Goal: Task Accomplishment & Management: Complete application form

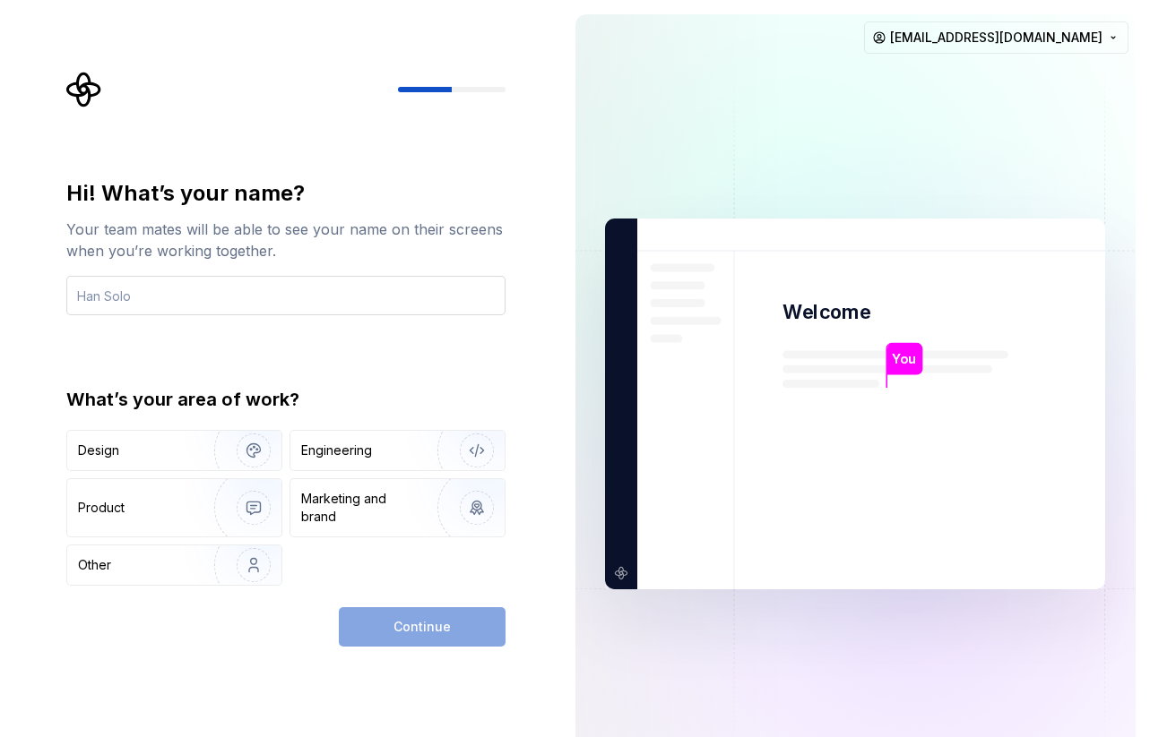
click at [240, 292] on input "text" at bounding box center [285, 295] width 439 height 39
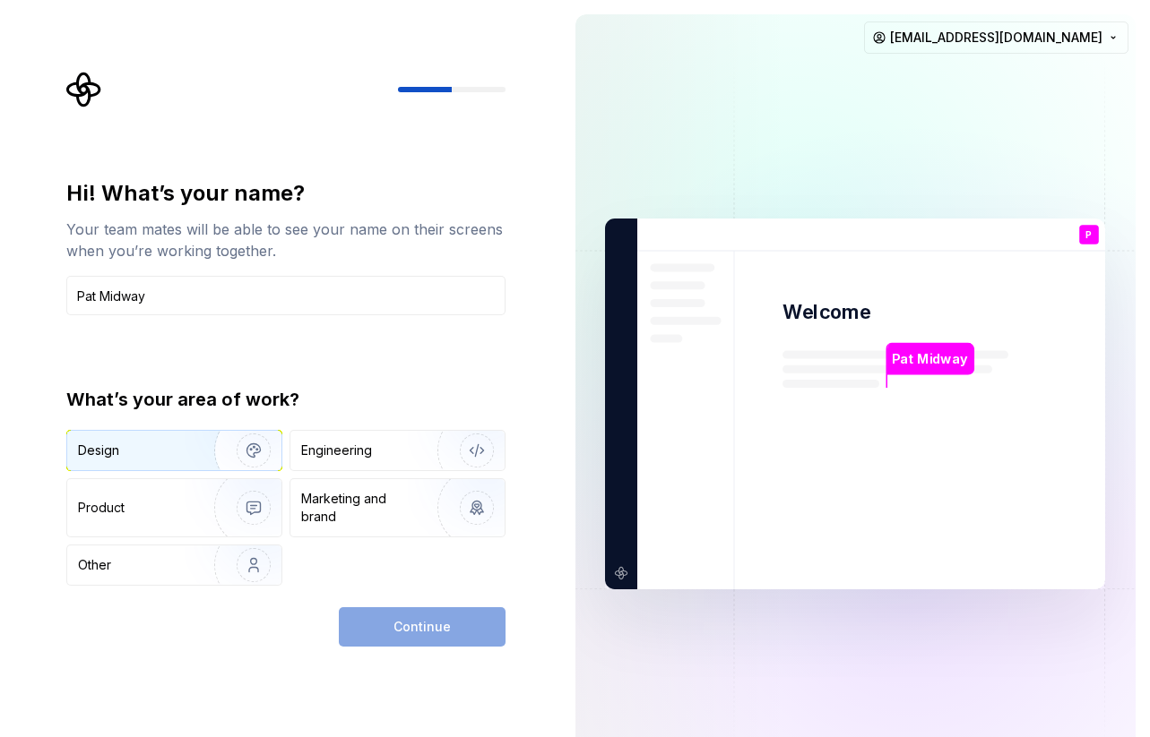
type input "Pat Midway"
click at [198, 440] on img "button" at bounding box center [242, 451] width 115 height 120
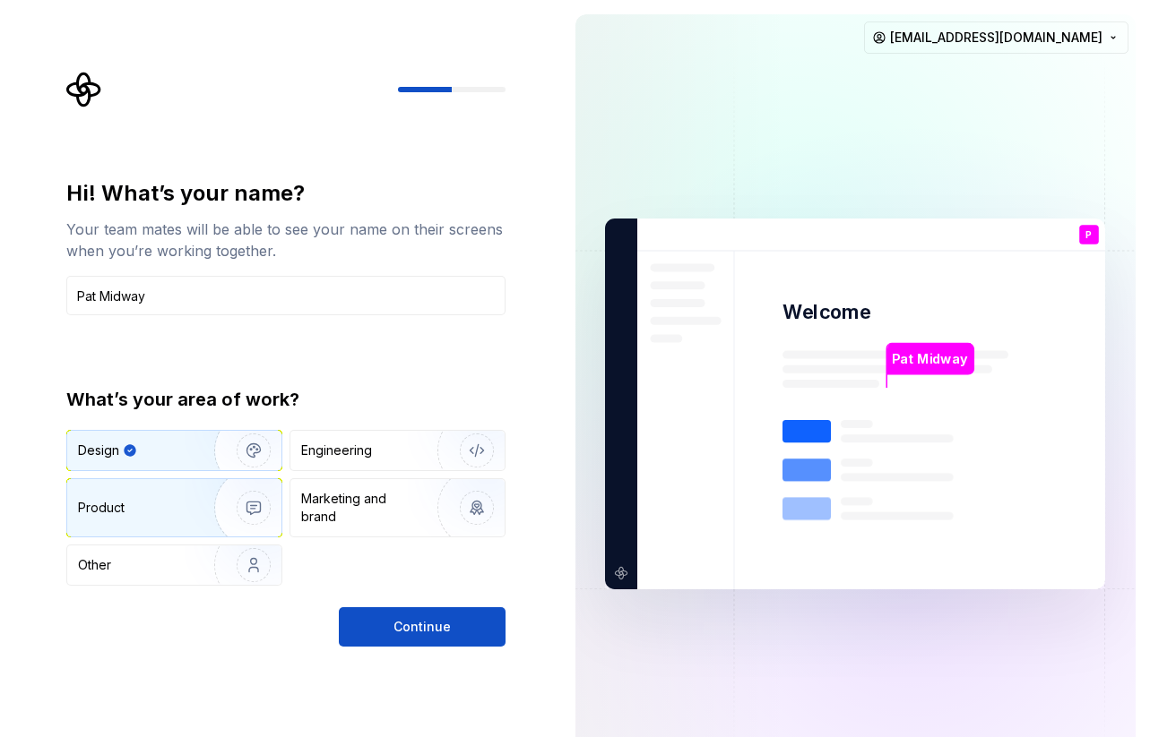
click at [172, 506] on div "Product" at bounding box center [137, 508] width 118 height 18
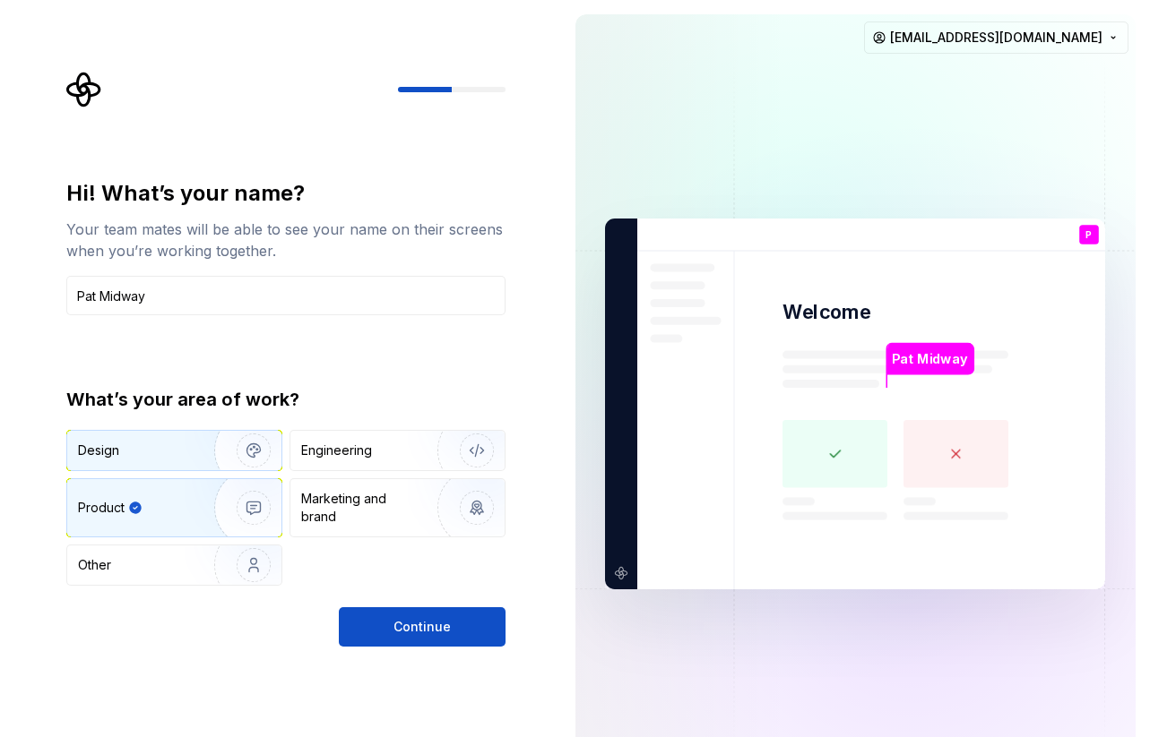
click at [172, 457] on div "Design" at bounding box center [134, 451] width 113 height 18
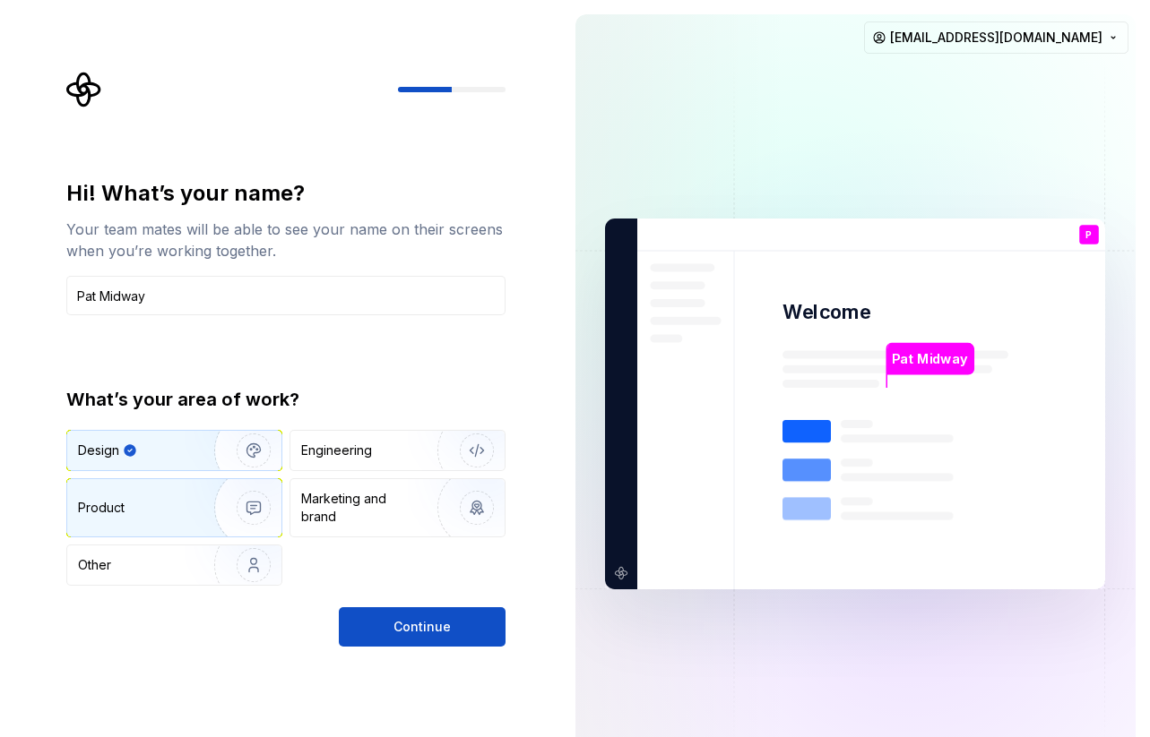
click at [182, 499] on div "Product" at bounding box center [137, 508] width 118 height 18
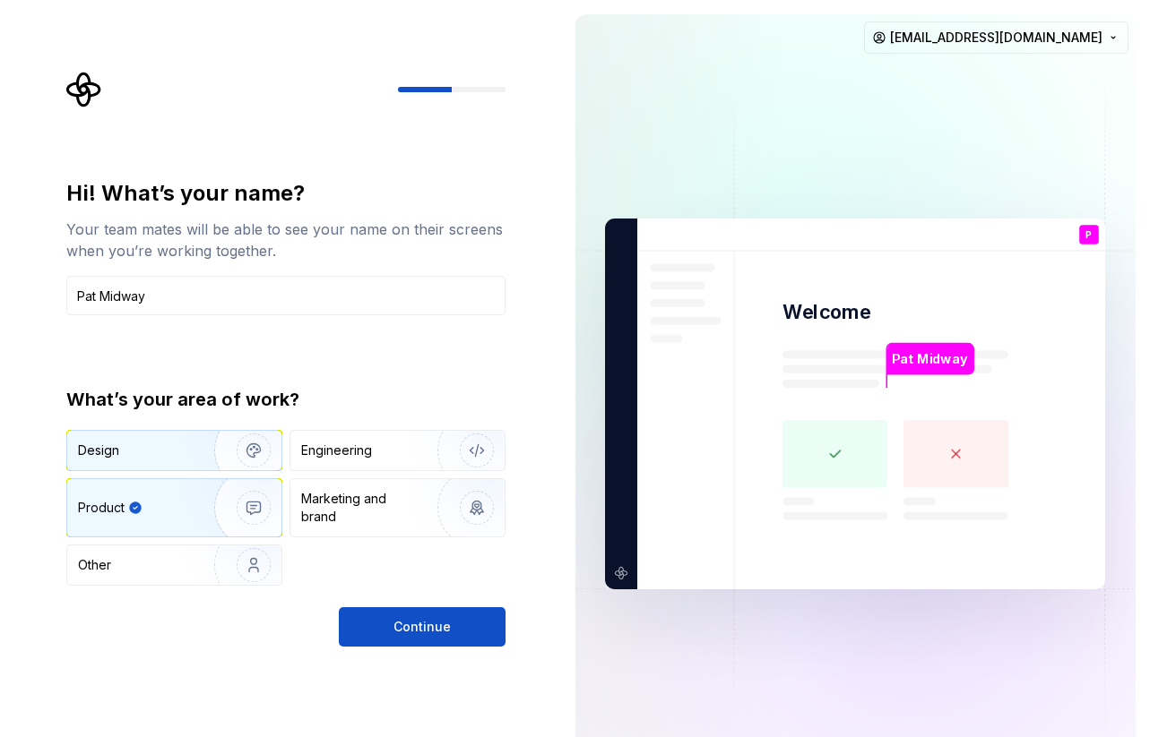
click at [186, 456] on img "button" at bounding box center [242, 451] width 115 height 120
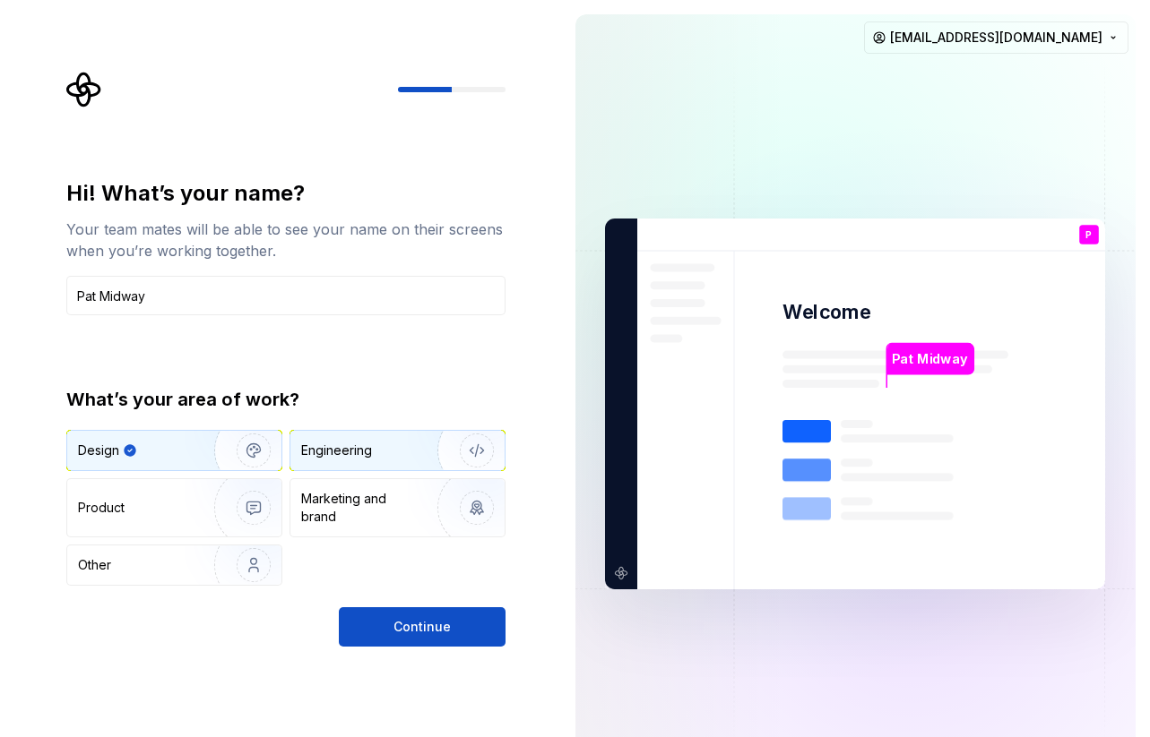
click at [363, 440] on div "Engineering" at bounding box center [397, 450] width 214 height 39
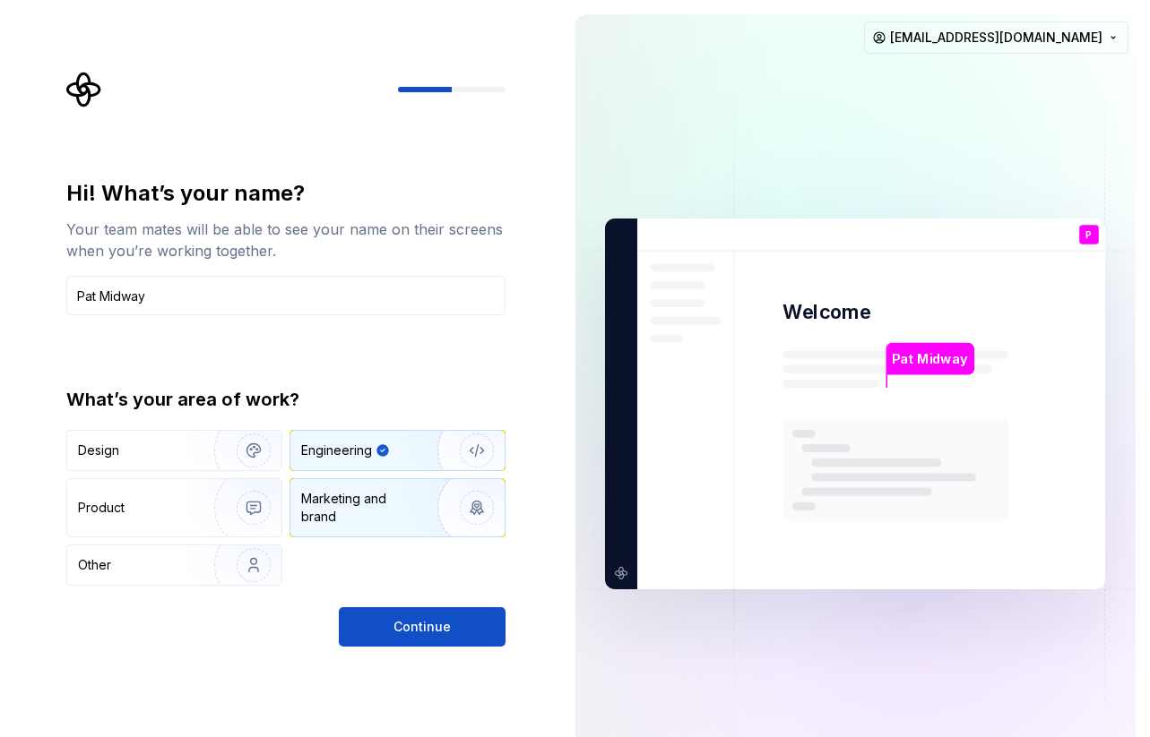
click at [354, 498] on div "Marketing and brand" at bounding box center [361, 508] width 121 height 36
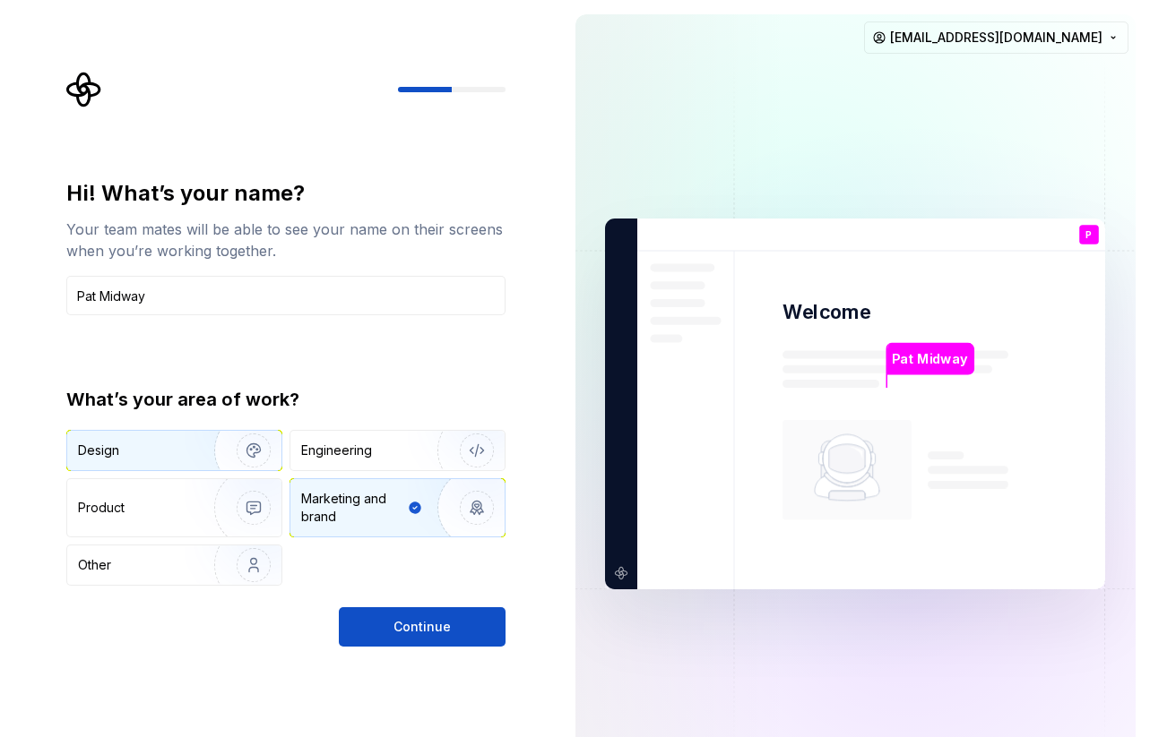
click at [175, 453] on div "Design" at bounding box center [134, 451] width 113 height 18
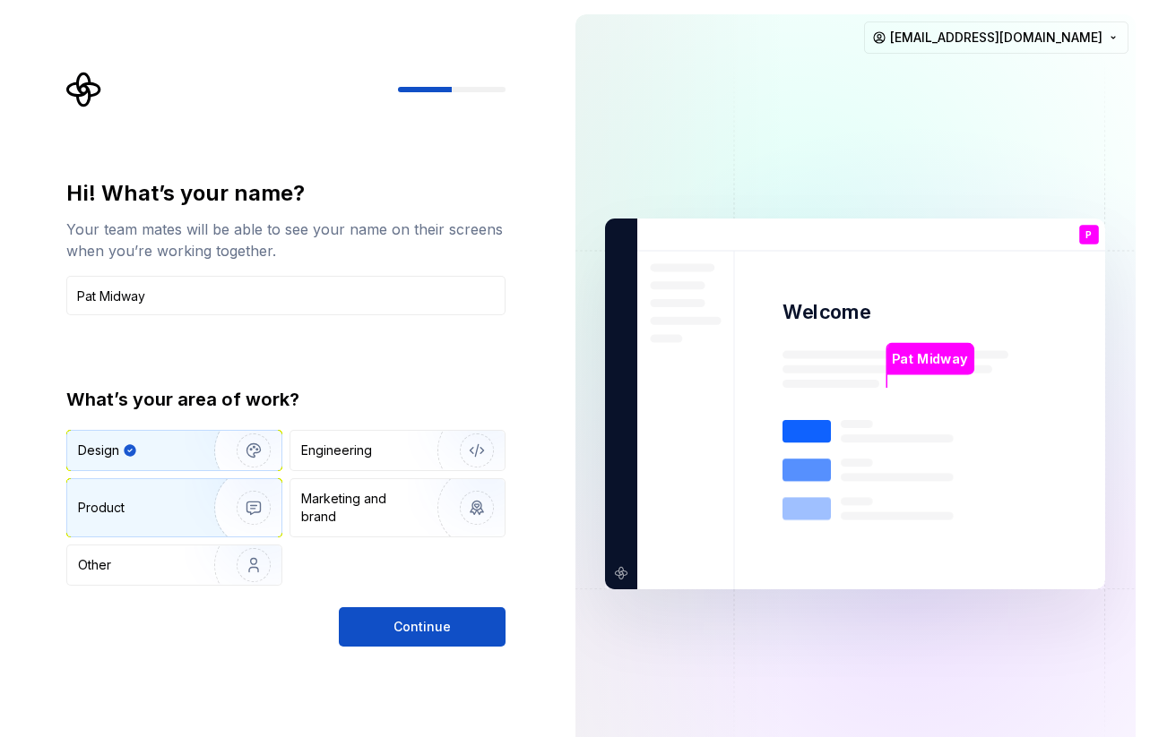
click at [153, 499] on div "Product" at bounding box center [137, 508] width 118 height 18
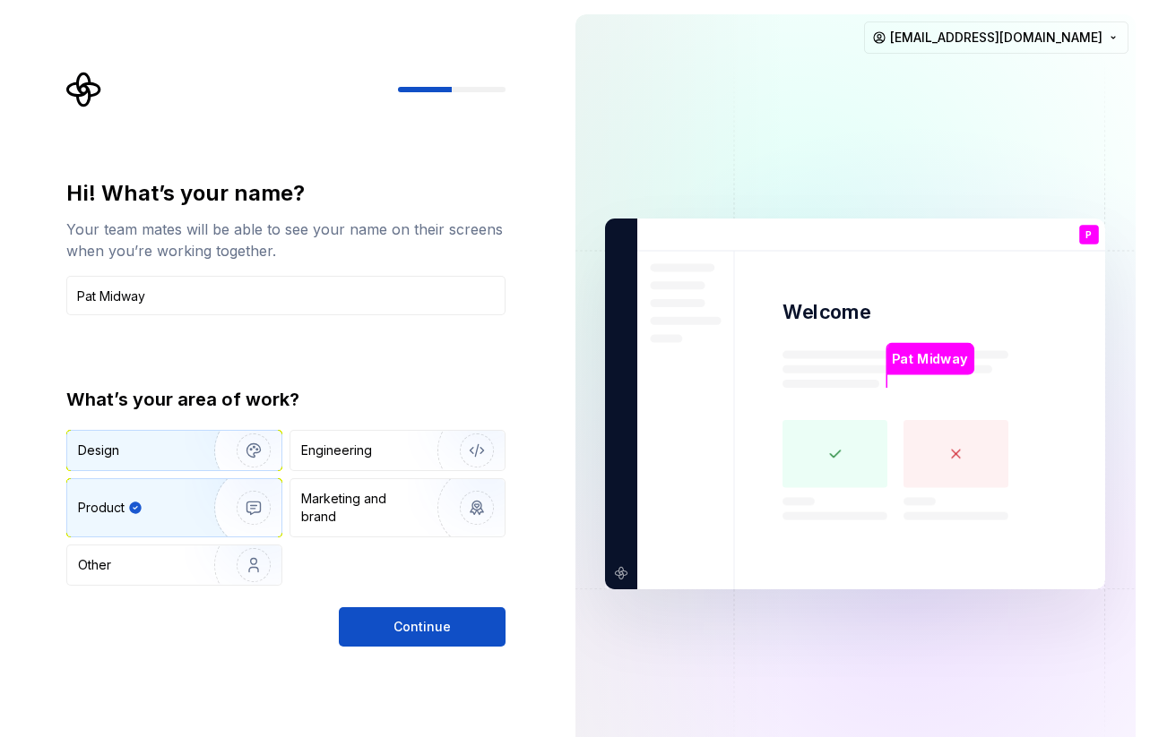
click at [169, 443] on div "Design" at bounding box center [134, 451] width 113 height 18
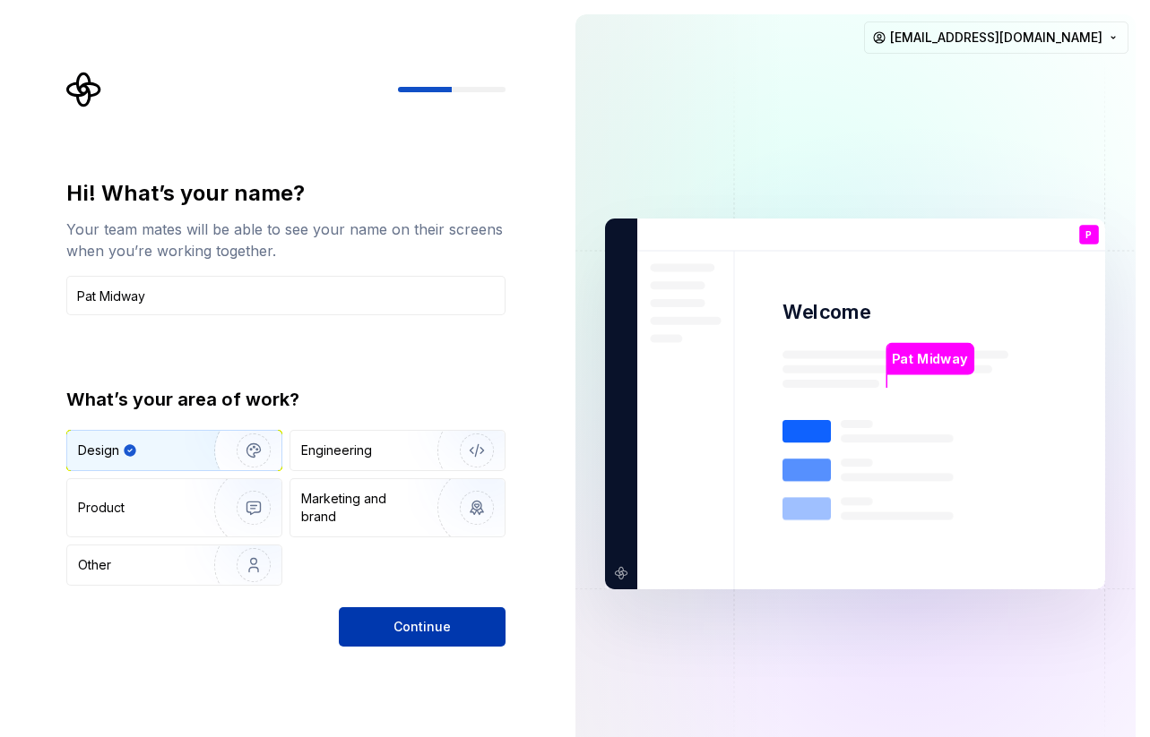
click at [428, 625] on span "Continue" at bounding box center [421, 627] width 57 height 18
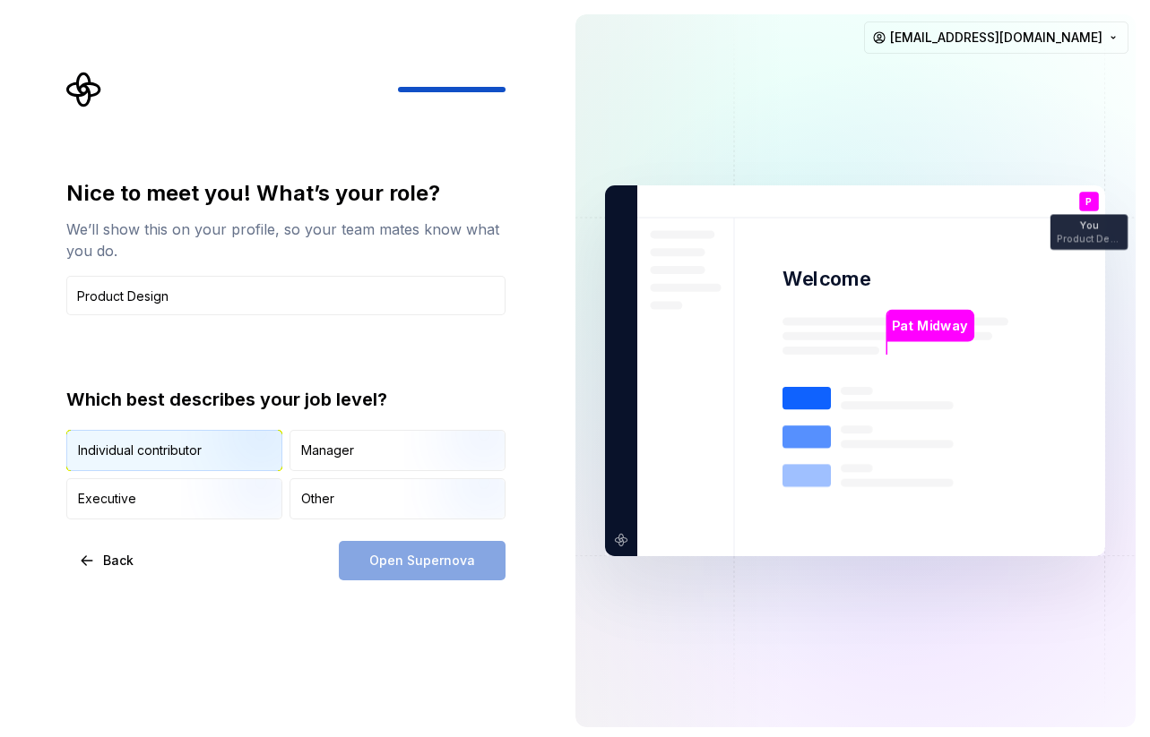
type input "Product Design"
click at [181, 459] on img "button" at bounding box center [238, 473] width 115 height 120
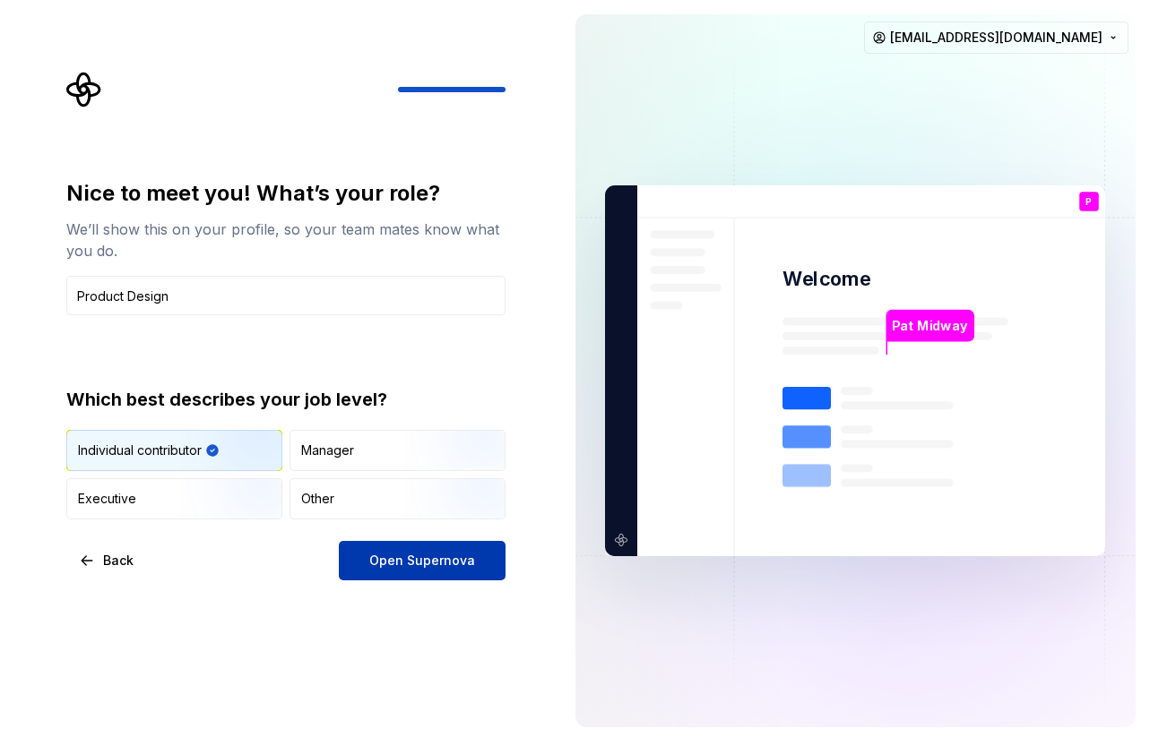
click at [380, 565] on span "Open Supernova" at bounding box center [422, 561] width 106 height 18
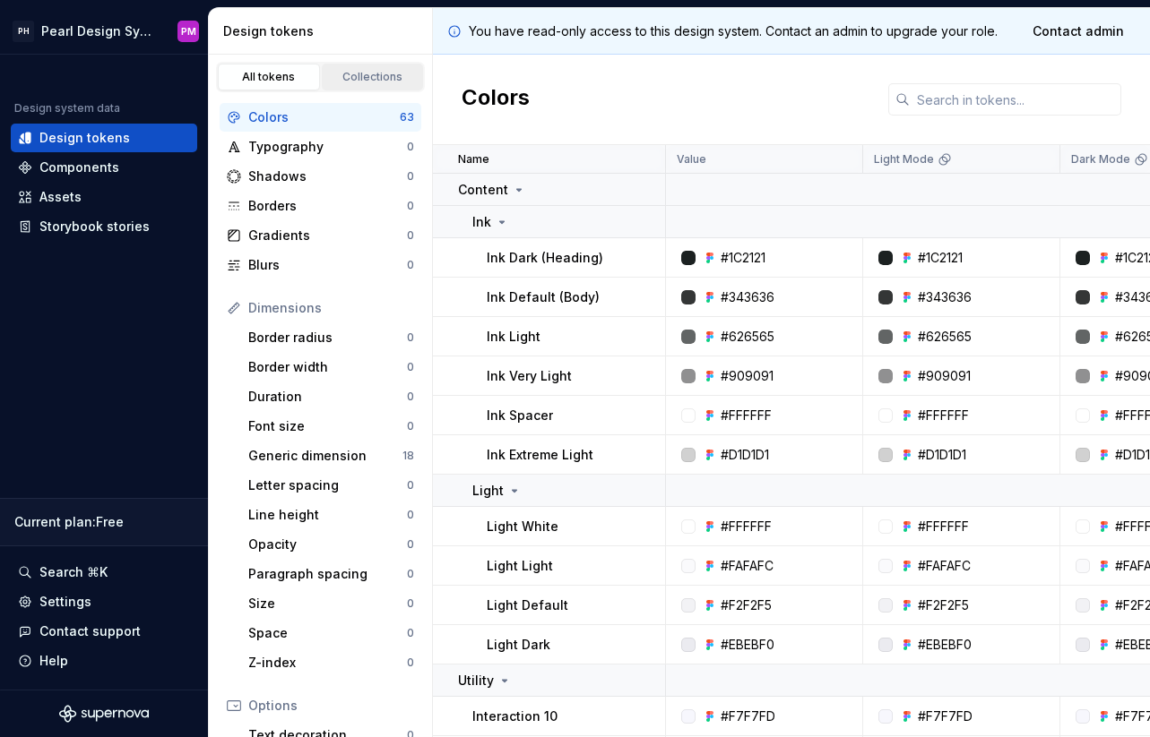
click at [355, 73] on div "Collections" at bounding box center [373, 77] width 90 height 14
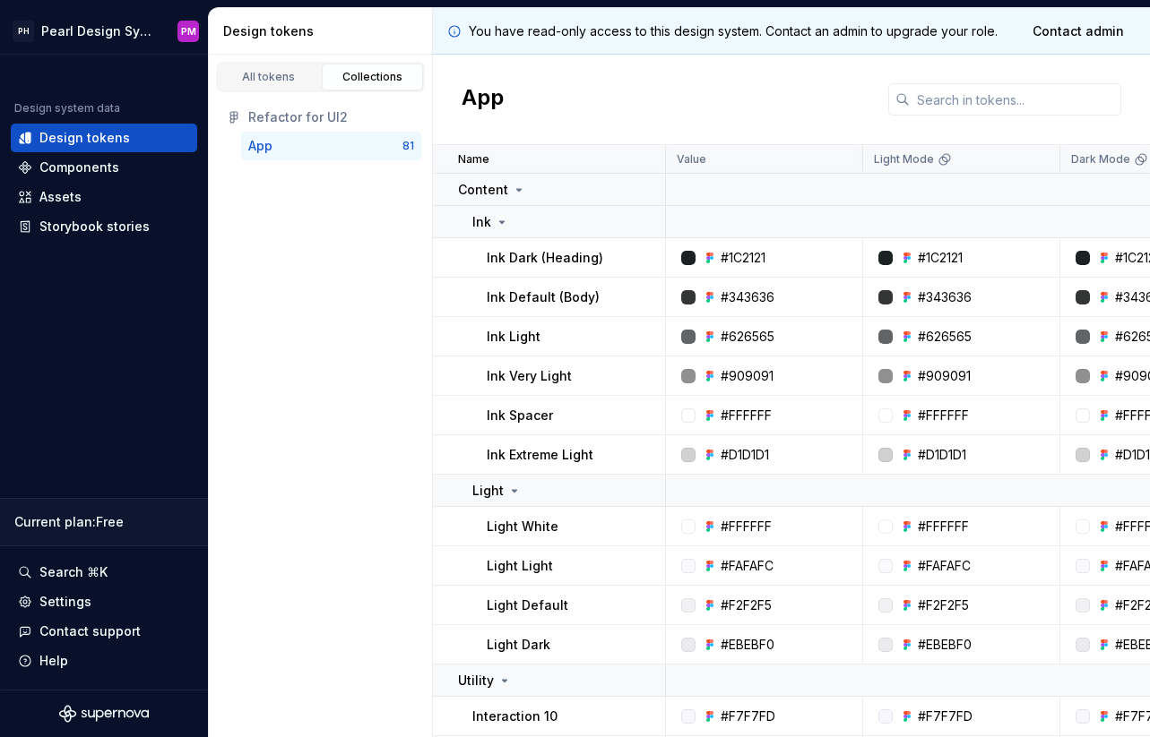
click at [284, 147] on div "App" at bounding box center [325, 146] width 154 height 18
click at [107, 163] on div "Components" at bounding box center [79, 168] width 80 height 18
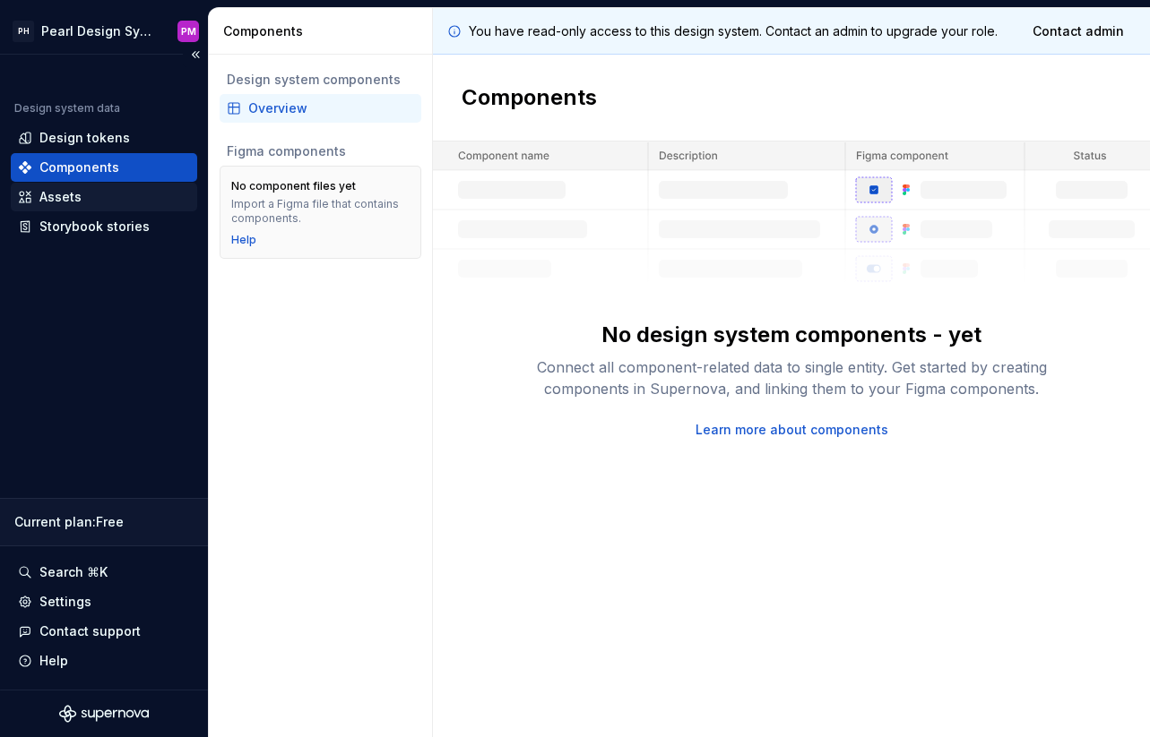
click at [67, 195] on div "Assets" at bounding box center [60, 197] width 42 height 18
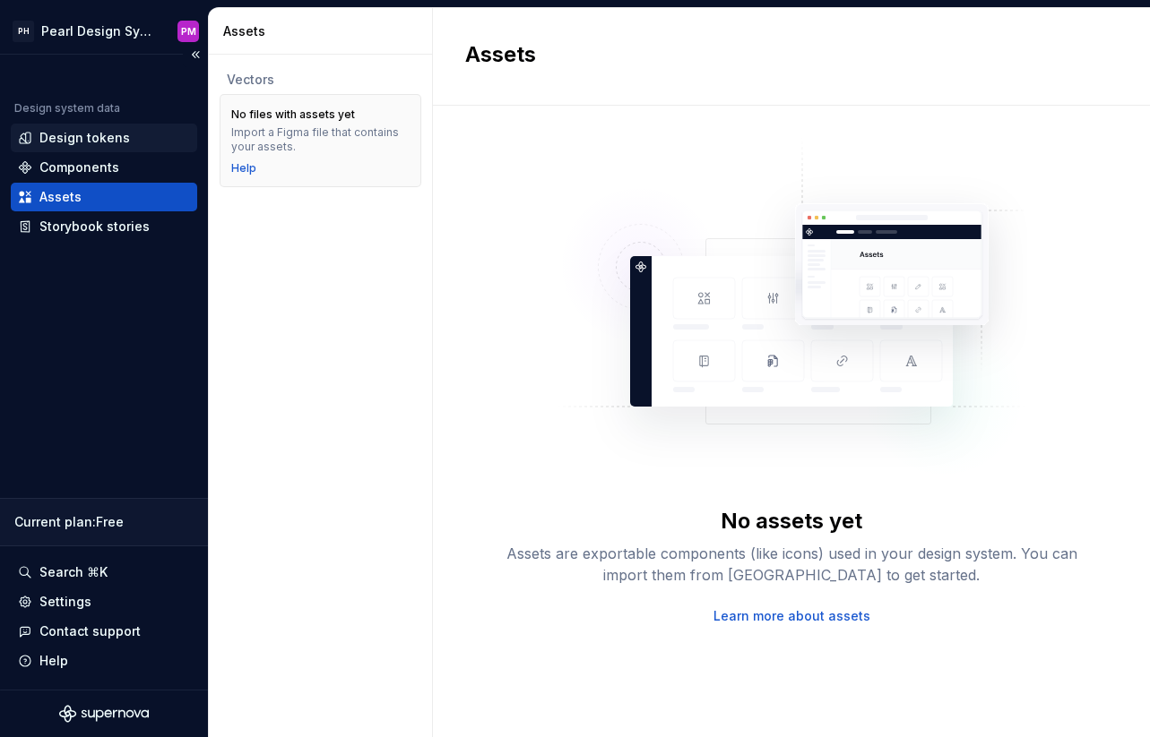
click at [112, 142] on div "Design tokens" at bounding box center [84, 138] width 91 height 18
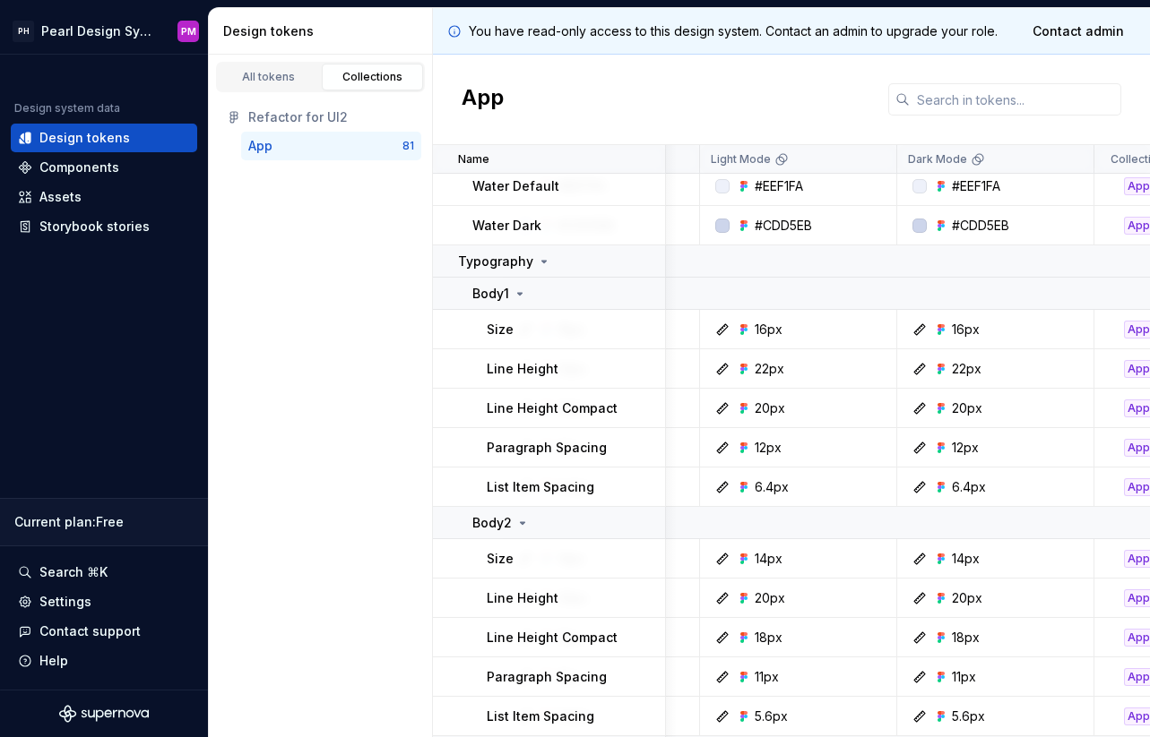
scroll to position [2562, 168]
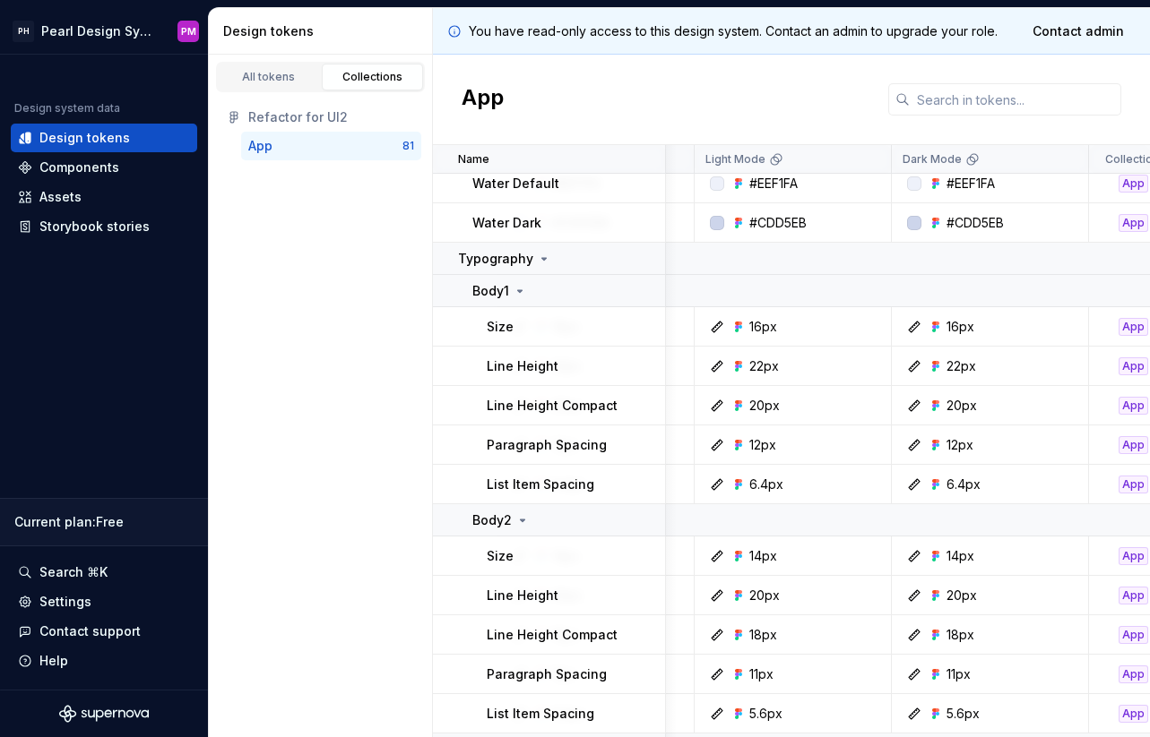
click at [716, 328] on icon at bounding box center [717, 327] width 14 height 14
click at [774, 324] on div "16px" at bounding box center [763, 327] width 28 height 18
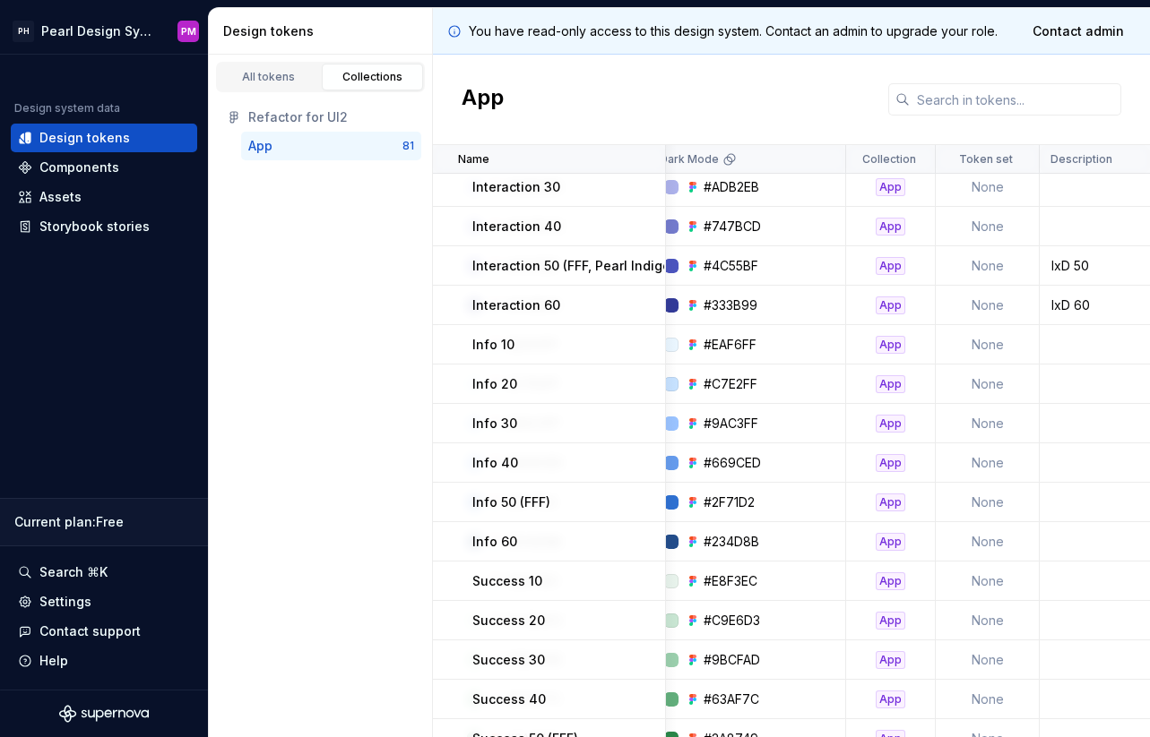
scroll to position [0, 411]
